Goal: Find specific page/section: Find specific page/section

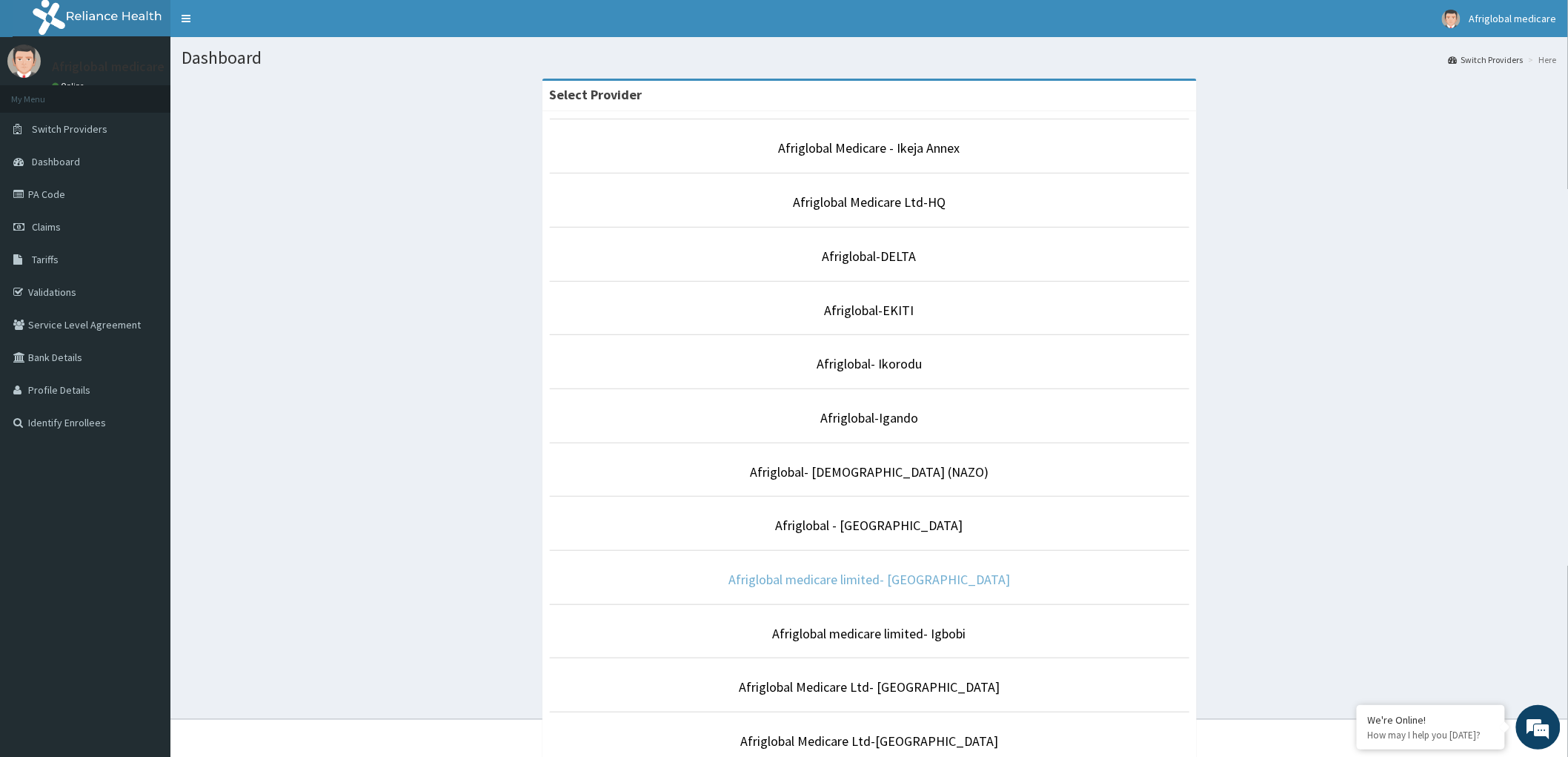
click at [847, 576] on link "Afriglobal medicare limited- [GEOGRAPHIC_DATA]" at bounding box center [869, 579] width 281 height 17
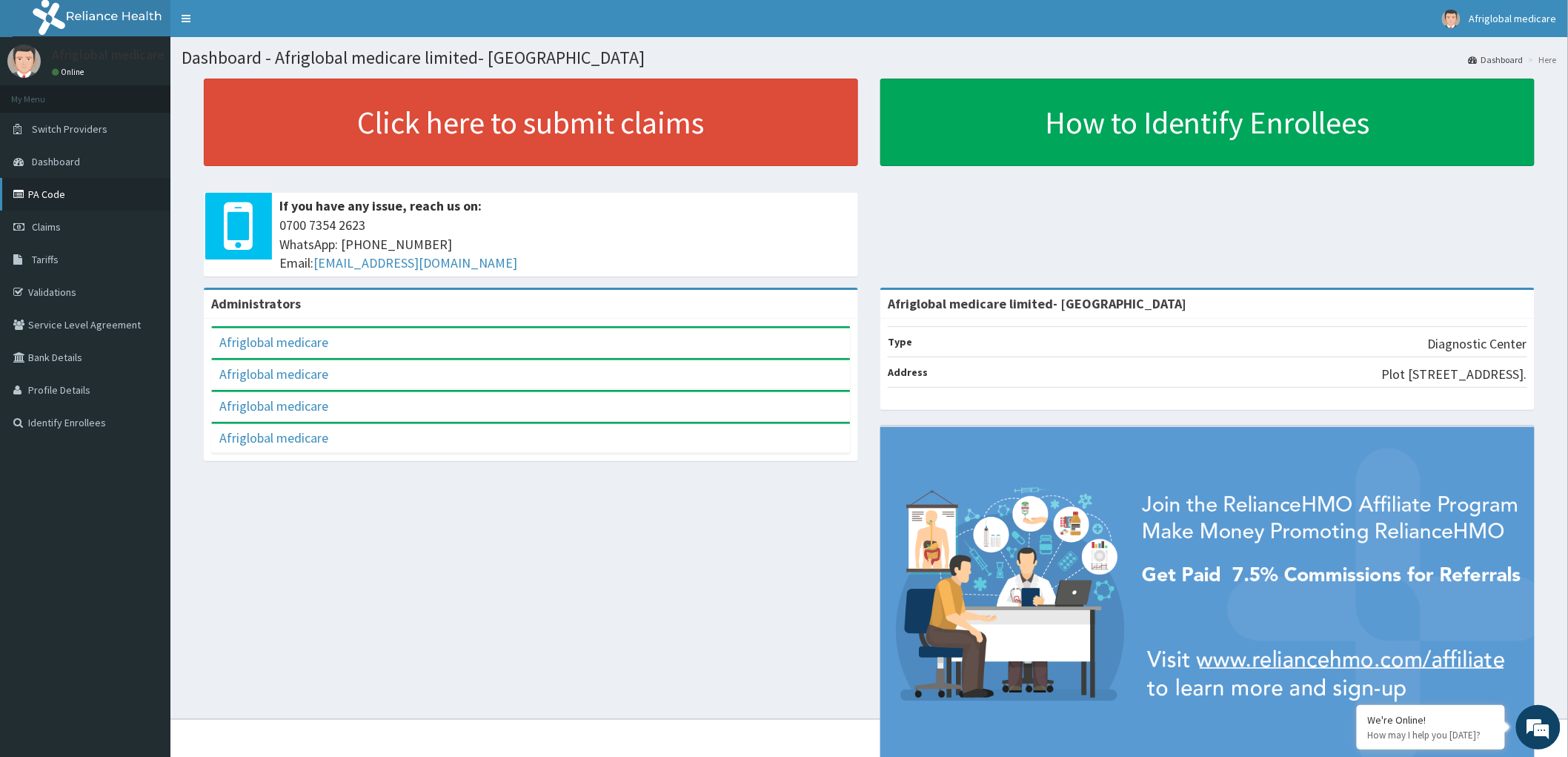
click at [53, 193] on link "PA Code" at bounding box center [85, 194] width 171 height 33
